Goal: Check status: Check status

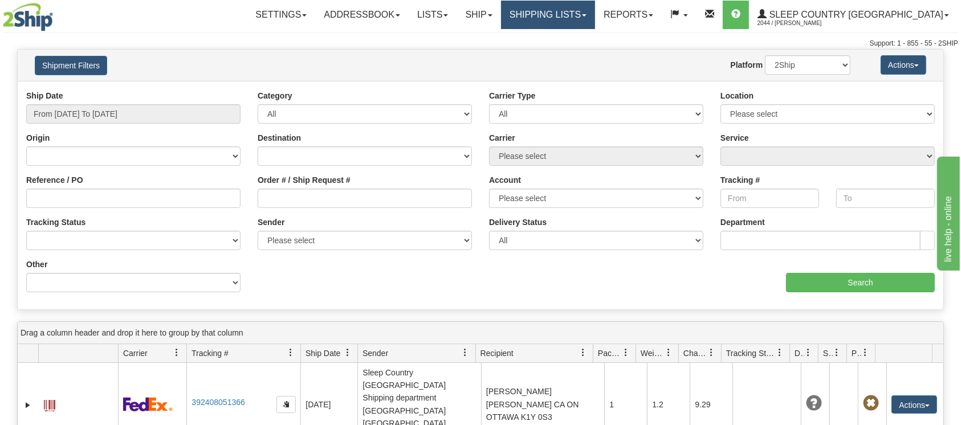
click at [595, 14] on link "Shipping lists" at bounding box center [548, 15] width 94 height 29
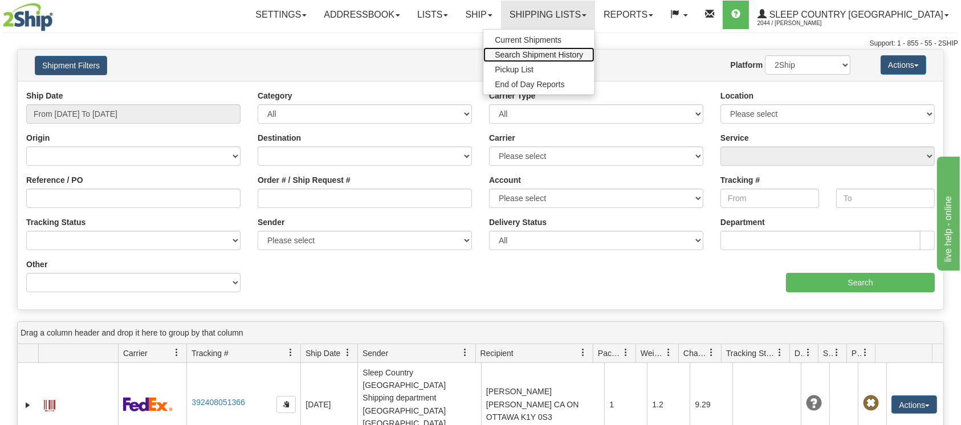
click at [583, 51] on span "Search Shipment History" at bounding box center [539, 54] width 88 height 9
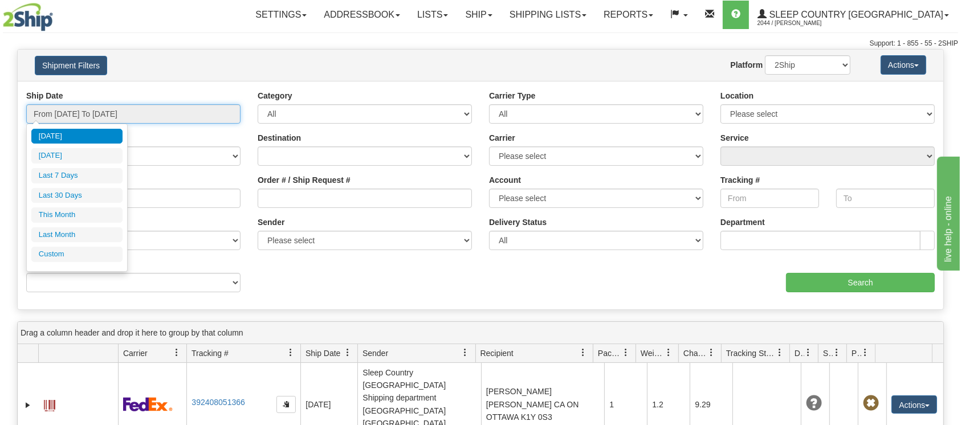
click at [78, 113] on input "From [DATE] To [DATE]" at bounding box center [133, 113] width 214 height 19
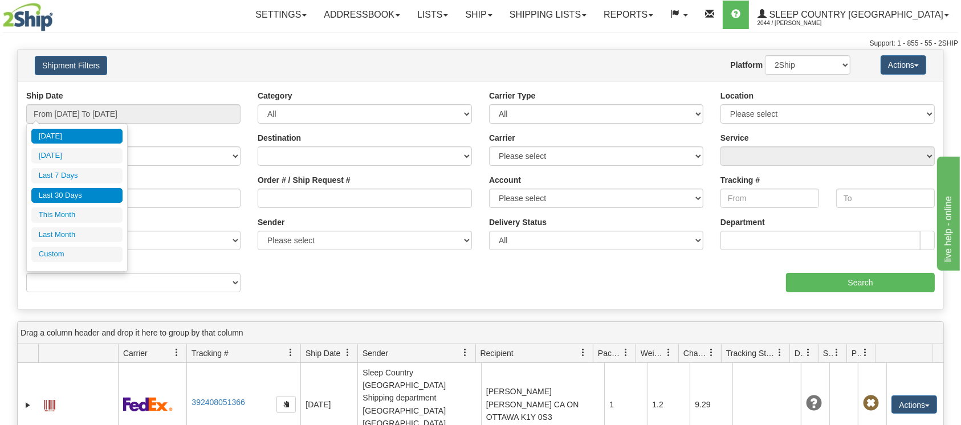
click at [55, 191] on li "Last 30 Days" at bounding box center [76, 195] width 91 height 15
type input "From [DATE] To [DATE]"
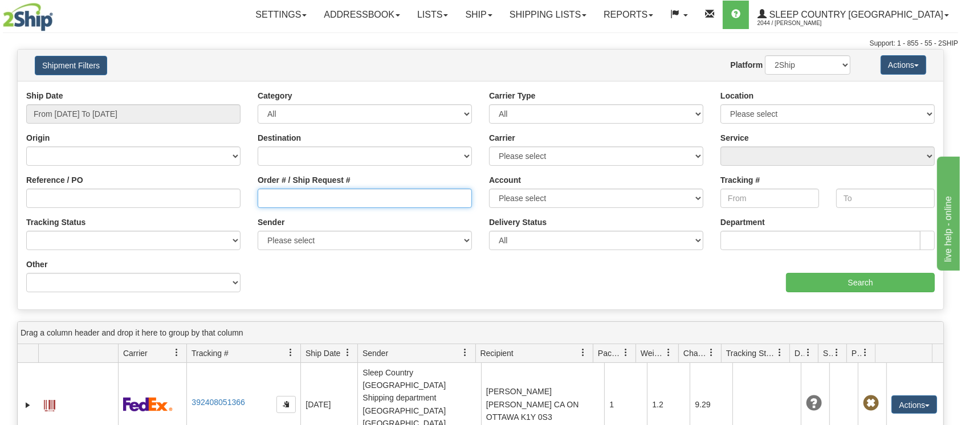
click at [272, 195] on input "Order # / Ship Request #" at bounding box center [365, 198] width 214 height 19
paste input "9000I011928"
type input "9000I011928"
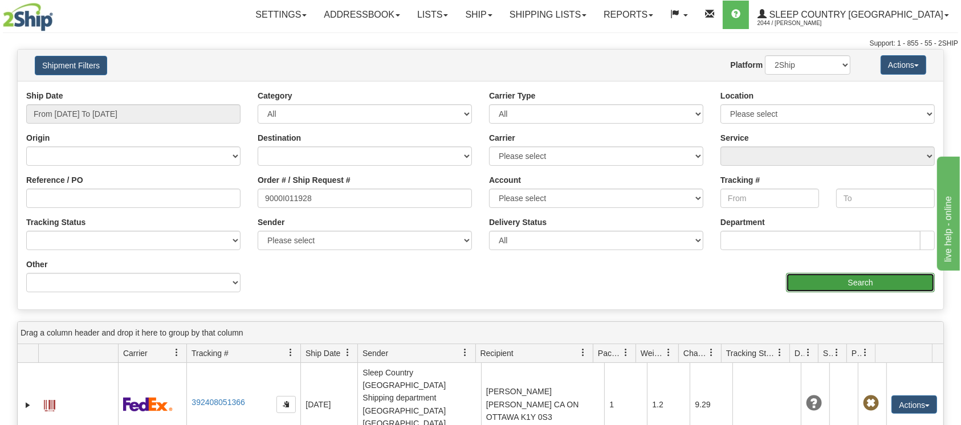
click at [850, 277] on input "Search" at bounding box center [860, 282] width 149 height 19
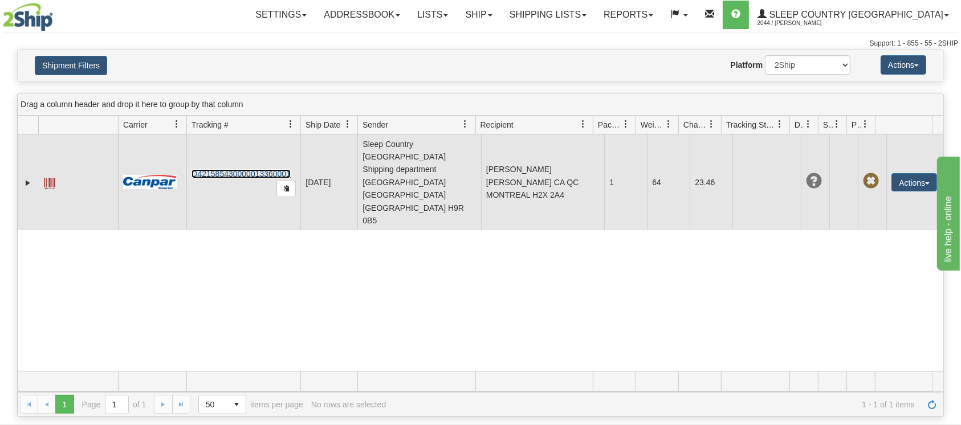
click at [228, 169] on link "D421585430000013360001" at bounding box center [241, 173] width 99 height 9
